Goal: Task Accomplishment & Management: Manage account settings

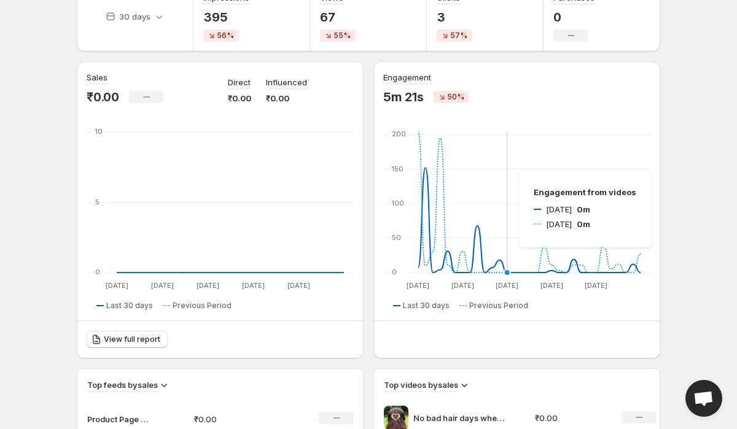
scroll to position [103, 0]
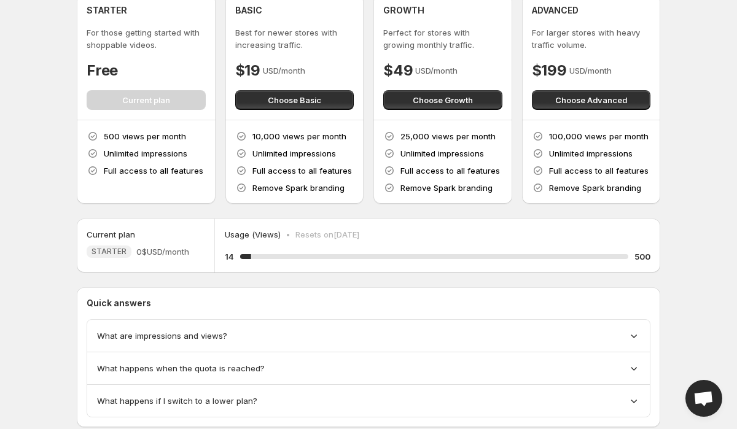
scroll to position [55, 0]
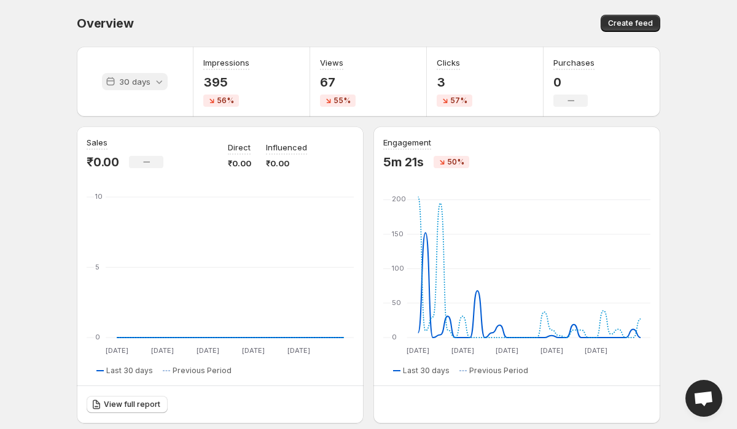
click at [135, 84] on p "30 days" at bounding box center [134, 82] width 31 height 12
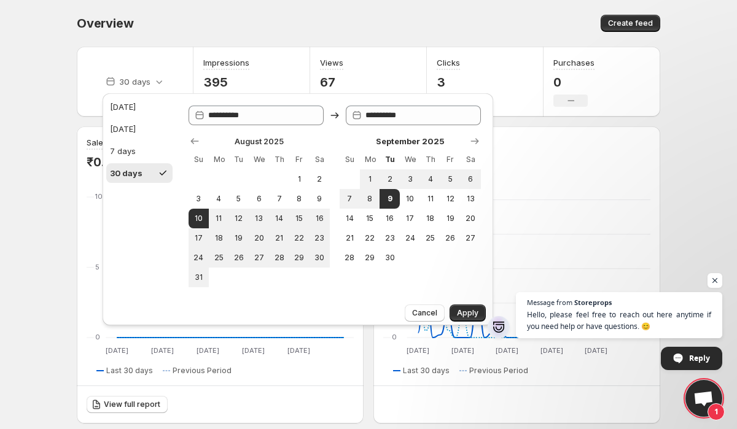
click at [23, 205] on body "Home Feeds Videos Subscription Settings Overview. This page is ready Overview C…" at bounding box center [368, 214] width 737 height 429
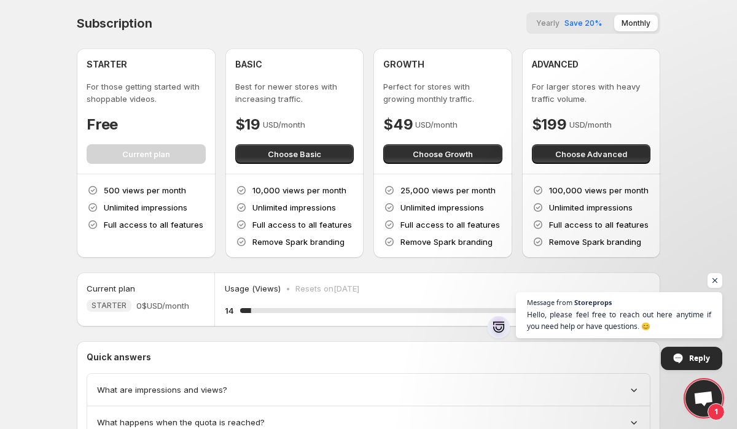
click at [358, 289] on p "Resets on [DATE]" at bounding box center [327, 288] width 64 height 12
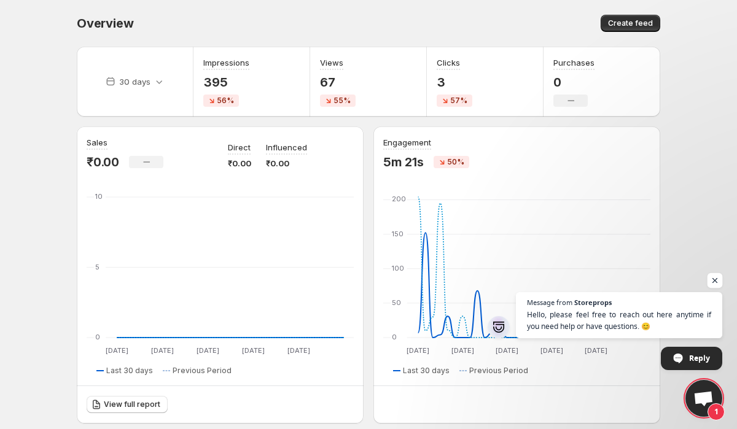
click at [715, 279] on span "Open chat" at bounding box center [714, 280] width 15 height 15
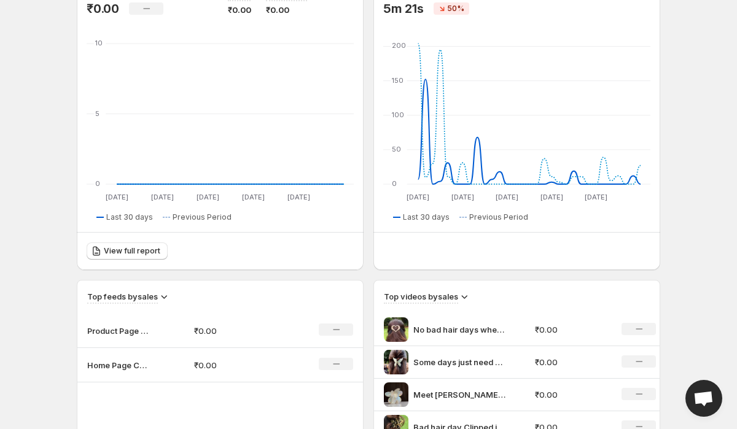
scroll to position [184, 0]
